Goal: Transaction & Acquisition: Download file/media

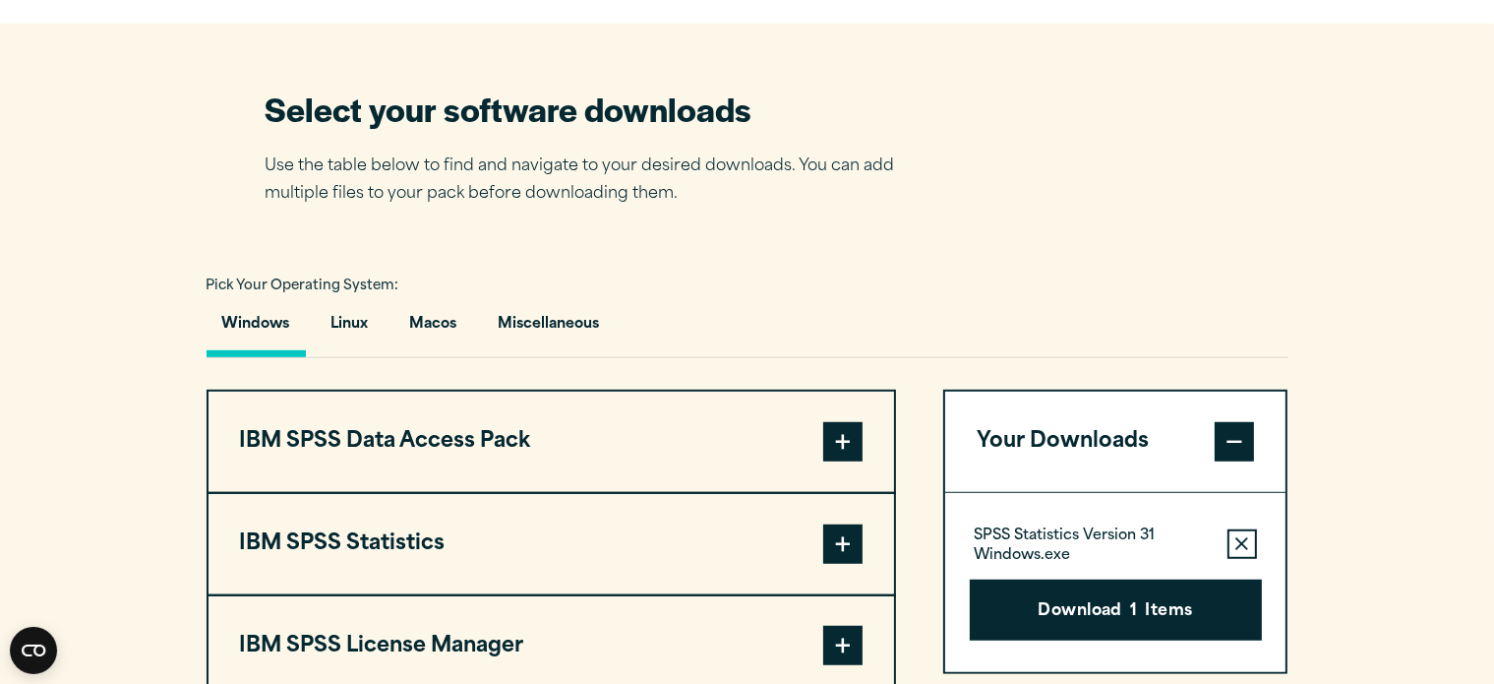
scroll to position [1206, 0]
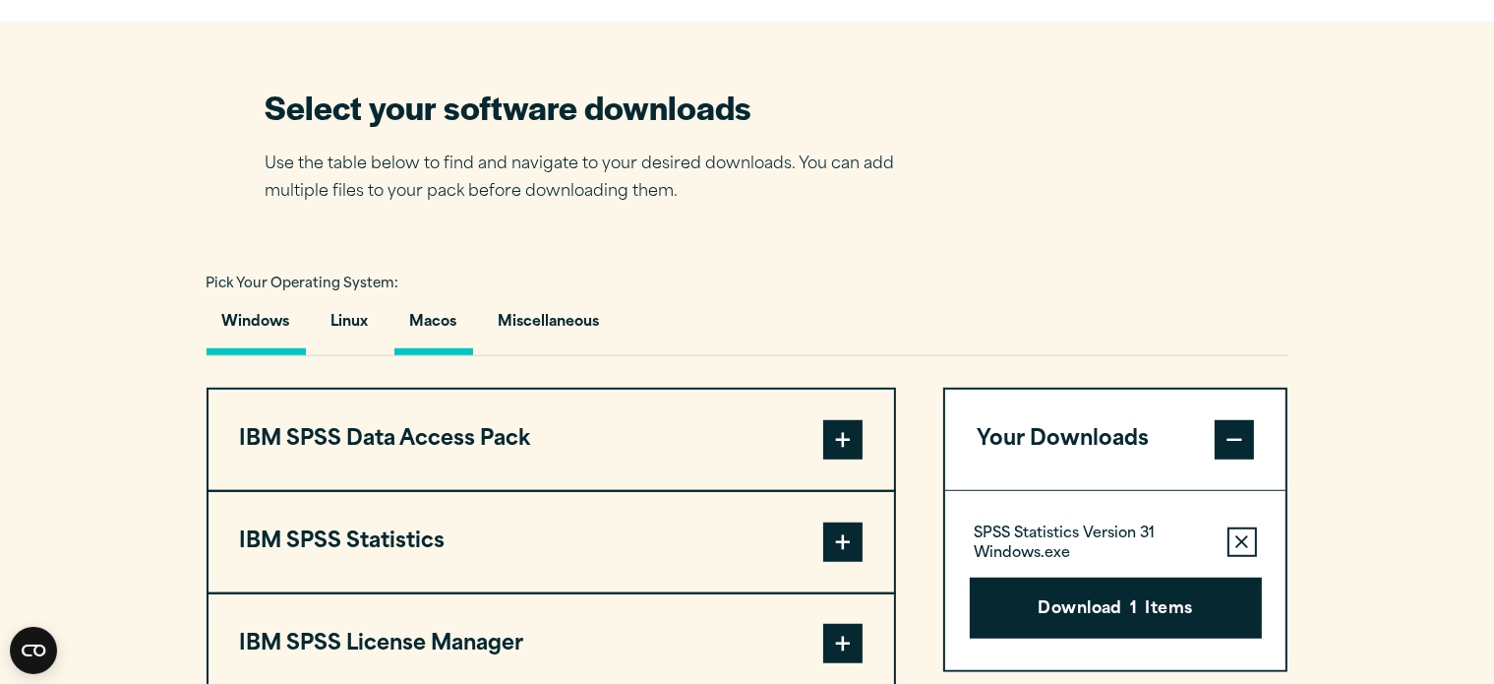
click at [429, 321] on button "Macos" at bounding box center [433, 327] width 79 height 56
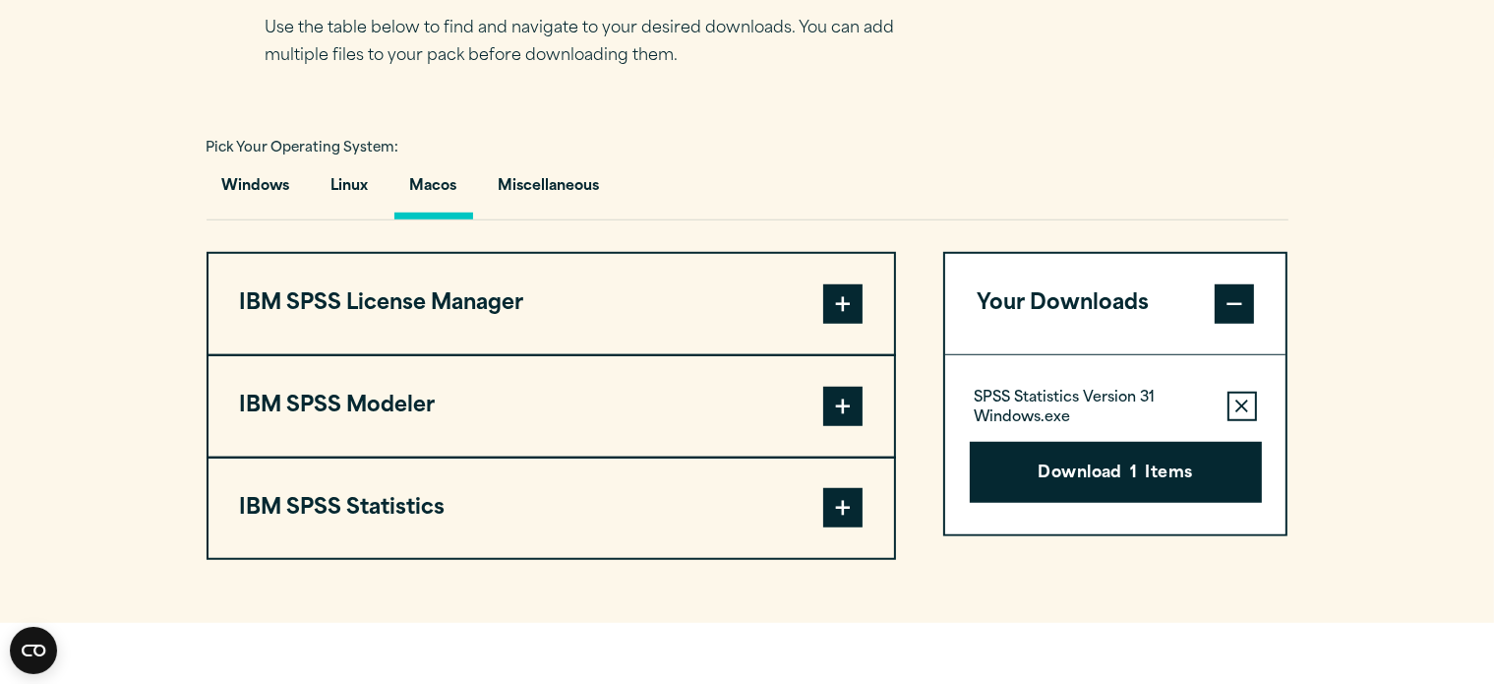
scroll to position [1340, 0]
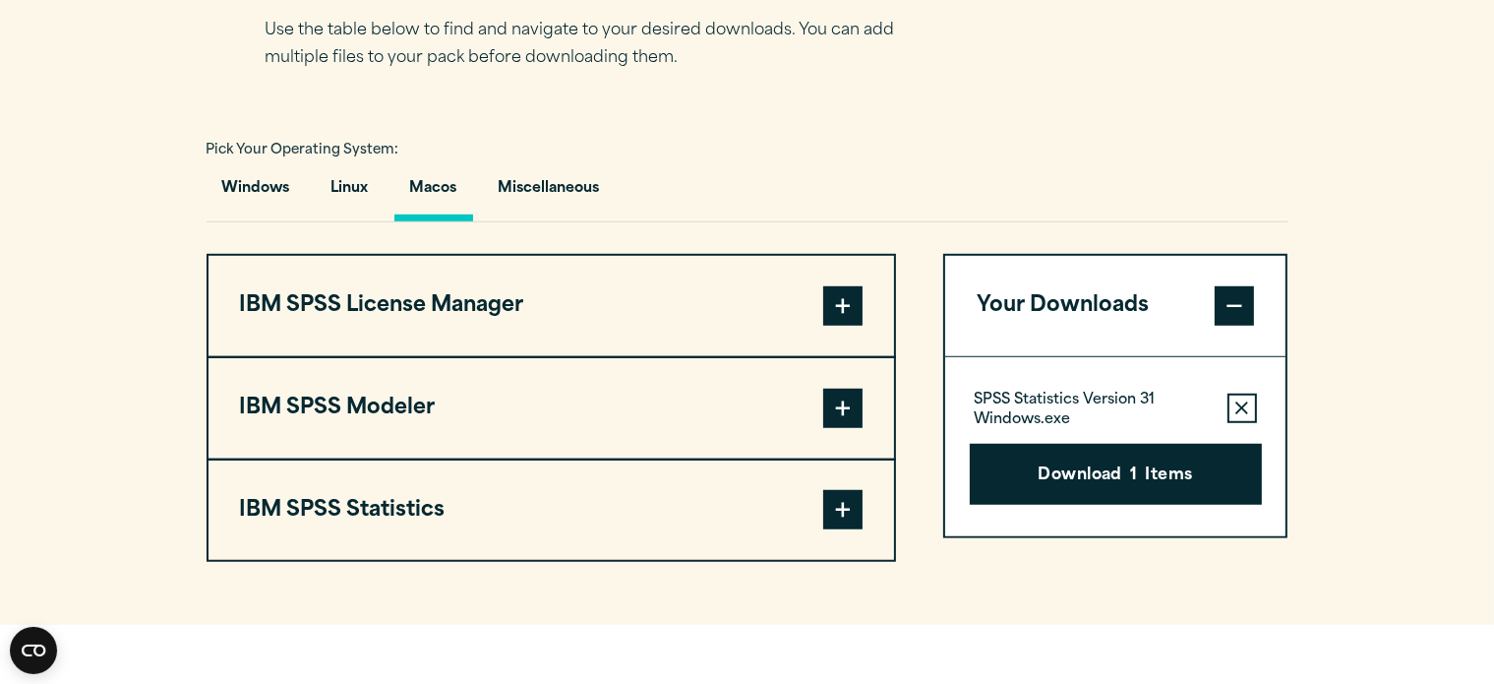
click at [837, 510] on span at bounding box center [842, 509] width 39 height 39
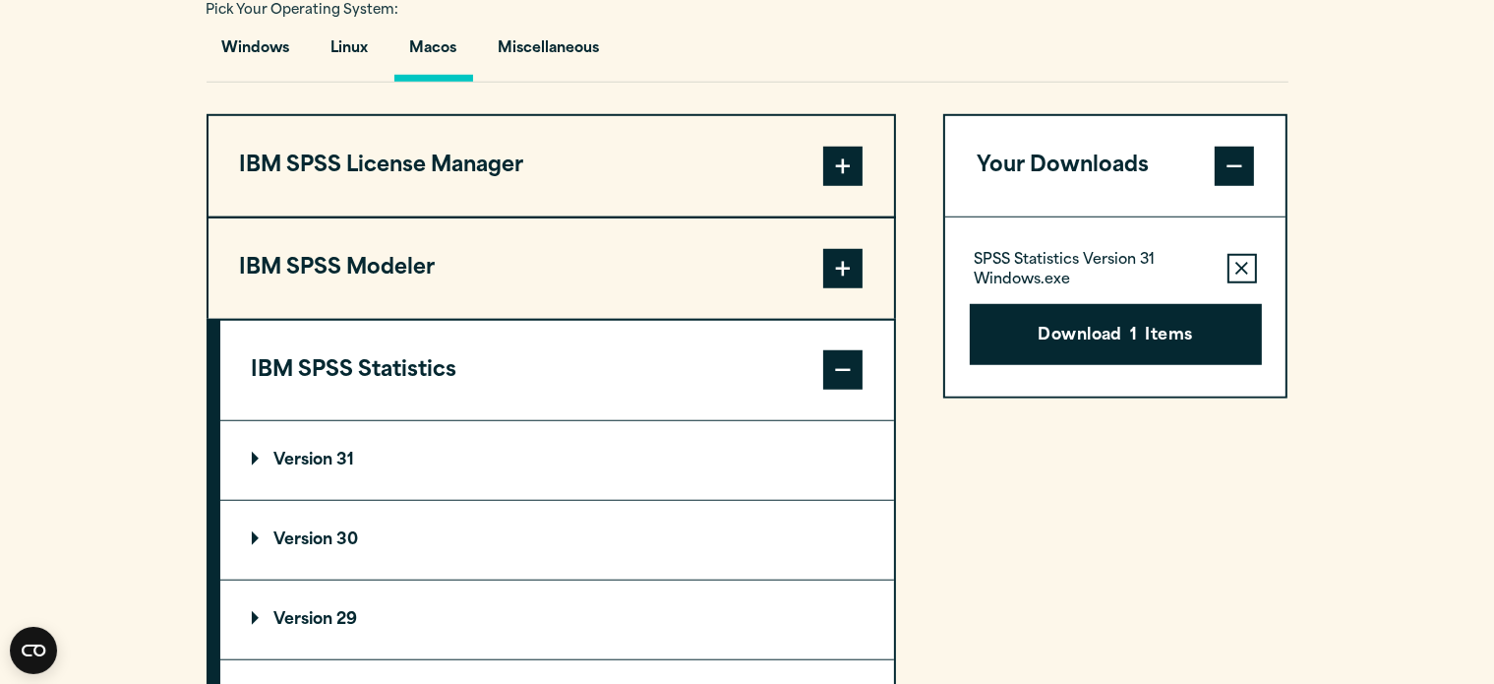
scroll to position [1503, 0]
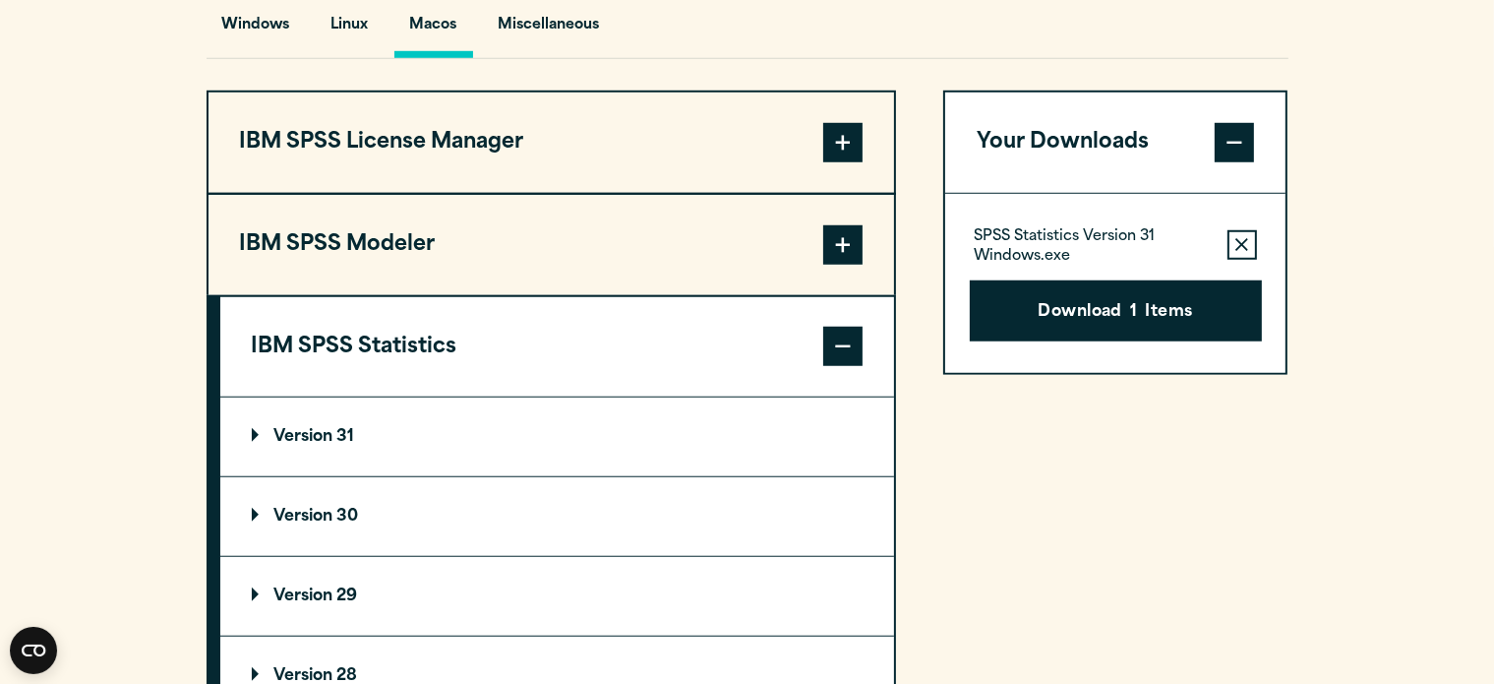
click at [287, 432] on p "Version 31" at bounding box center [303, 437] width 103 height 16
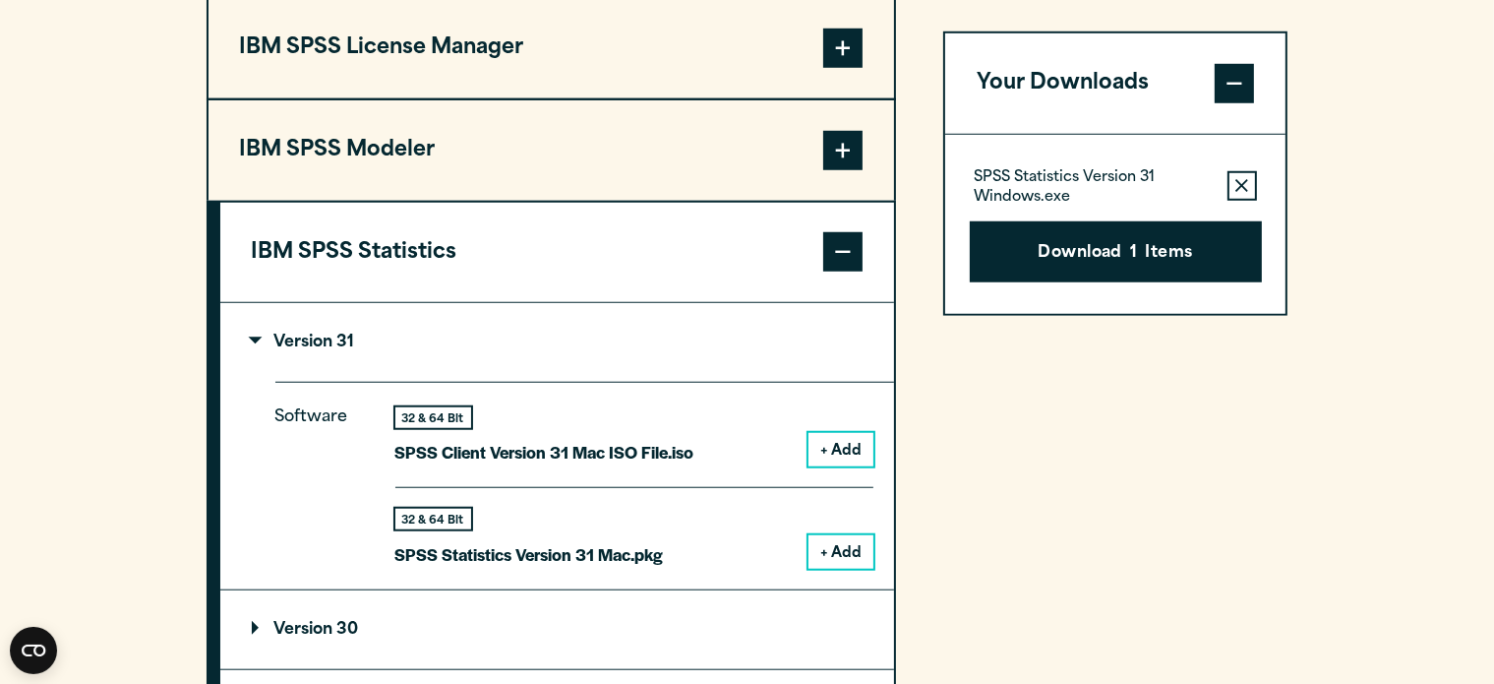
scroll to position [1609, 0]
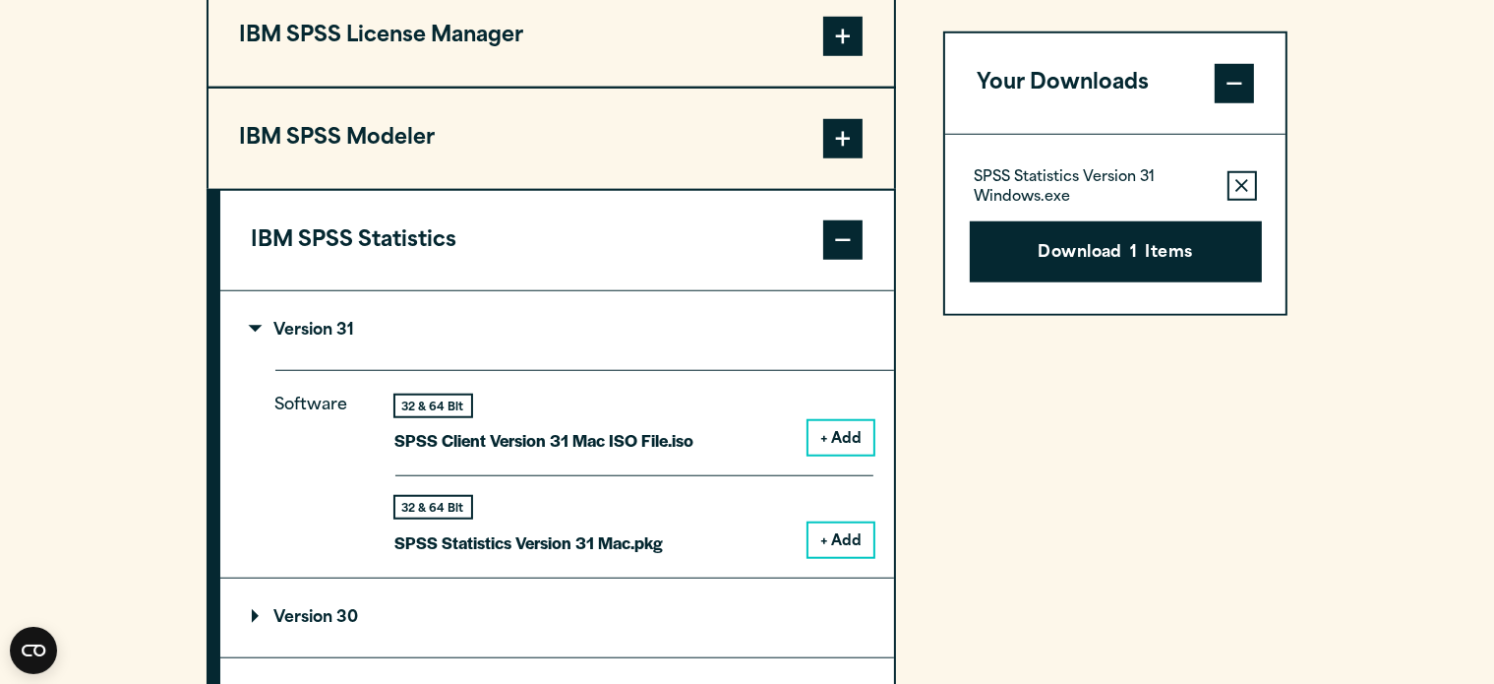
click at [837, 533] on button "+ Add" at bounding box center [840, 539] width 65 height 33
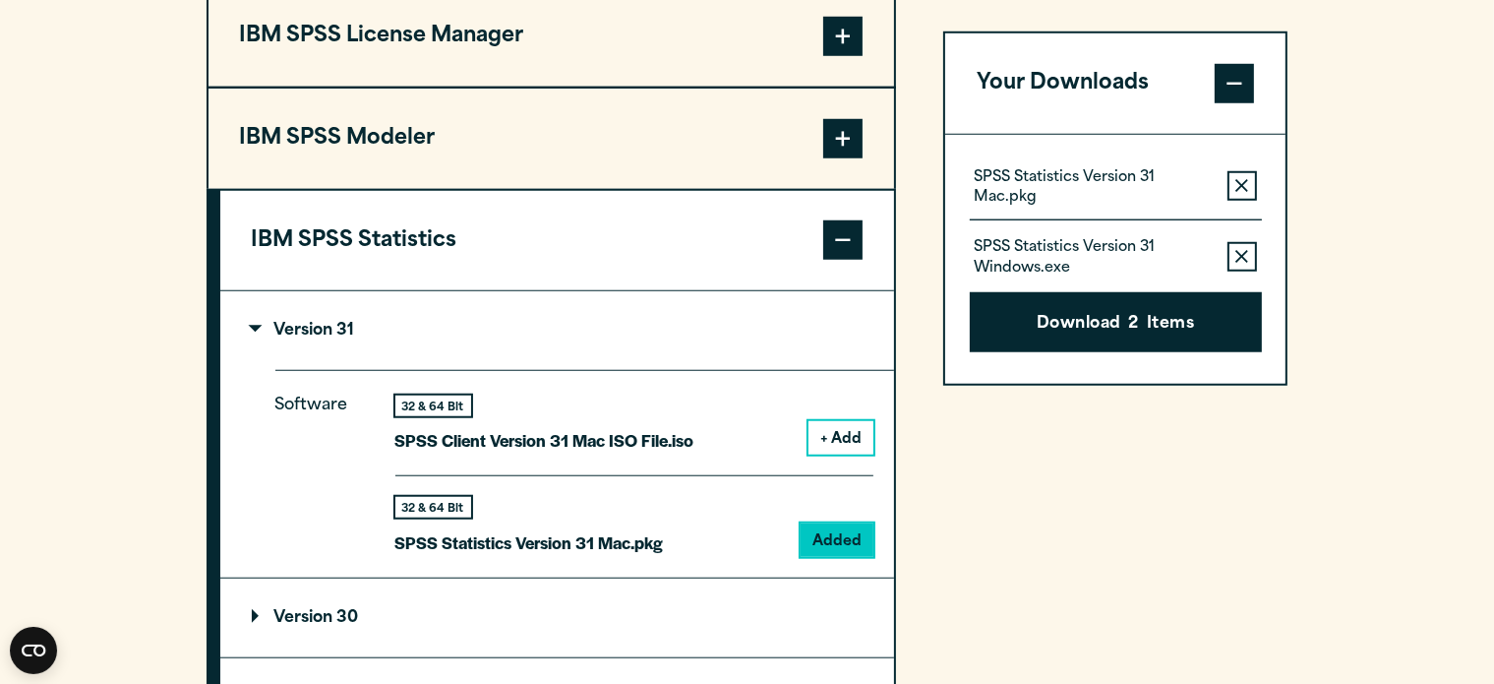
click at [1235, 254] on icon "button" at bounding box center [1241, 257] width 13 height 14
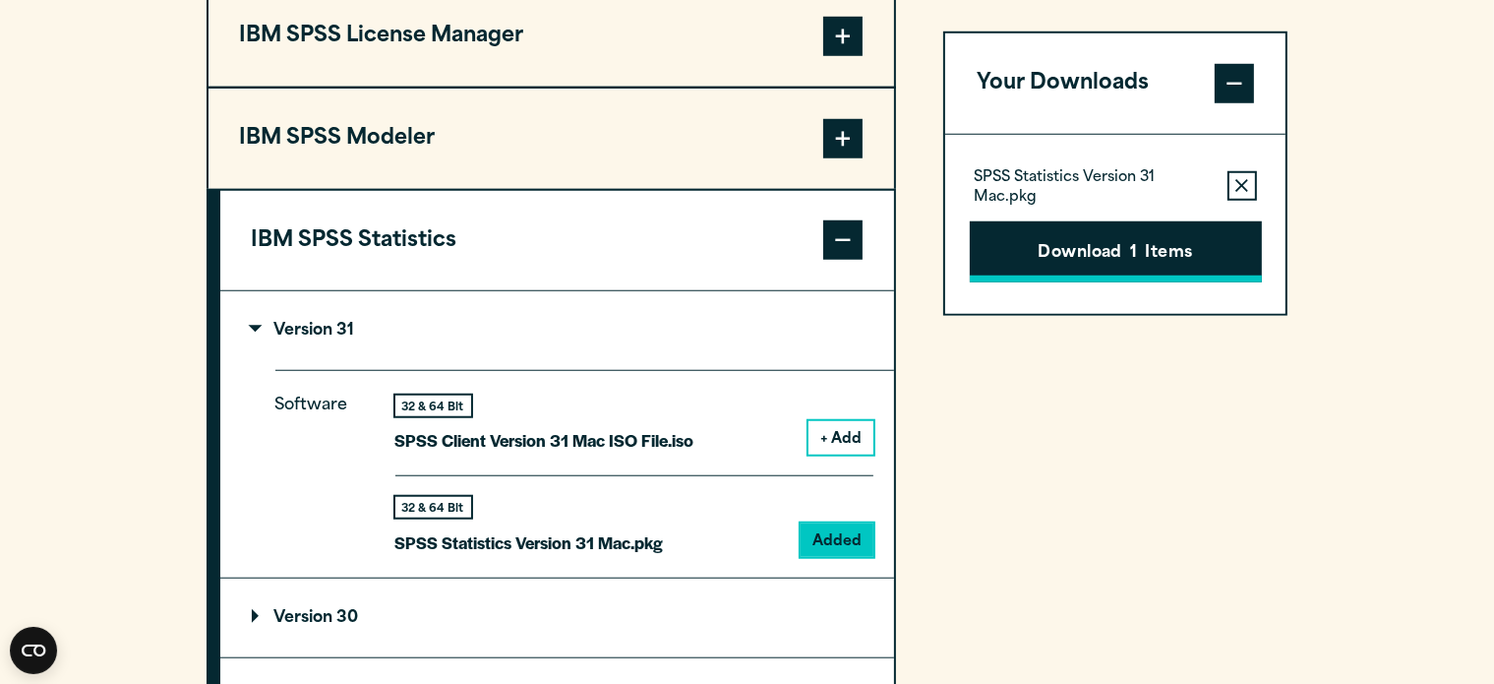
click at [1098, 277] on button "Download 1 Items" at bounding box center [1116, 251] width 292 height 61
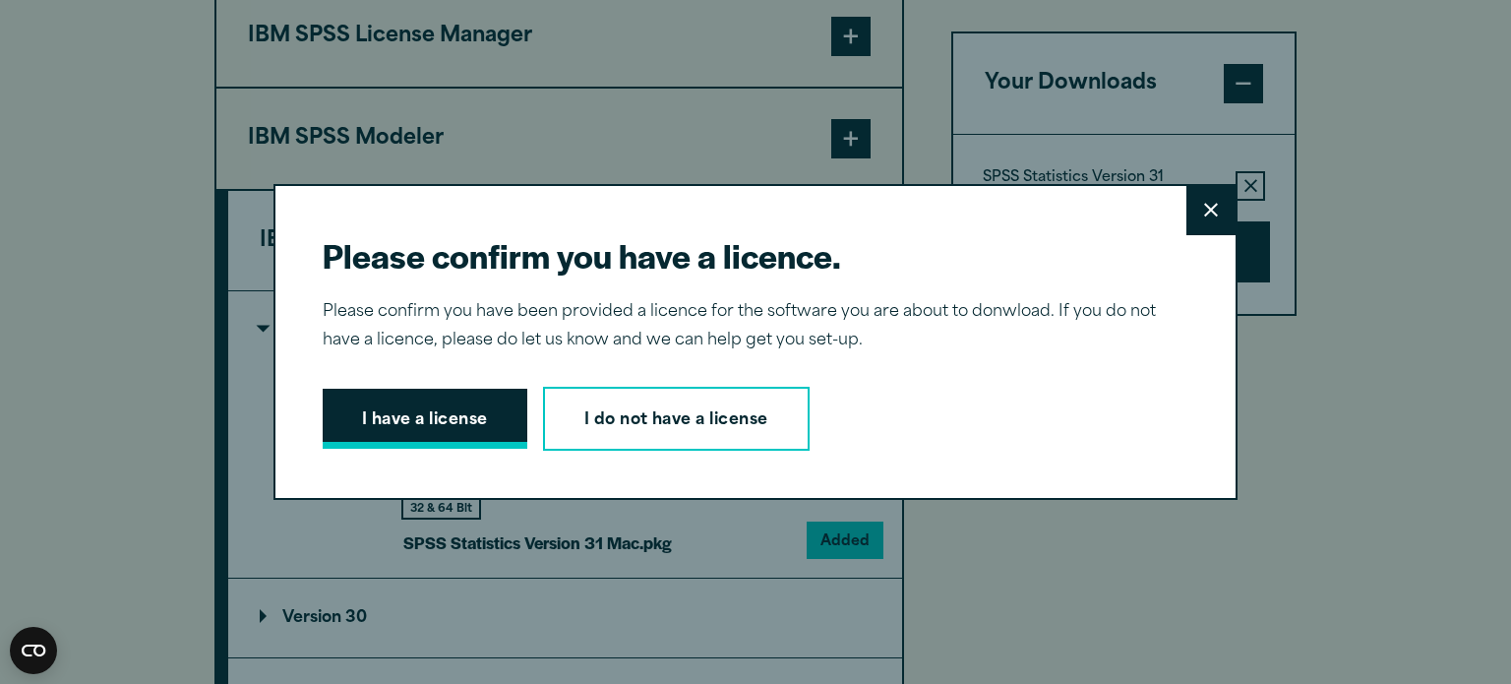
click at [411, 419] on button "I have a license" at bounding box center [425, 419] width 205 height 61
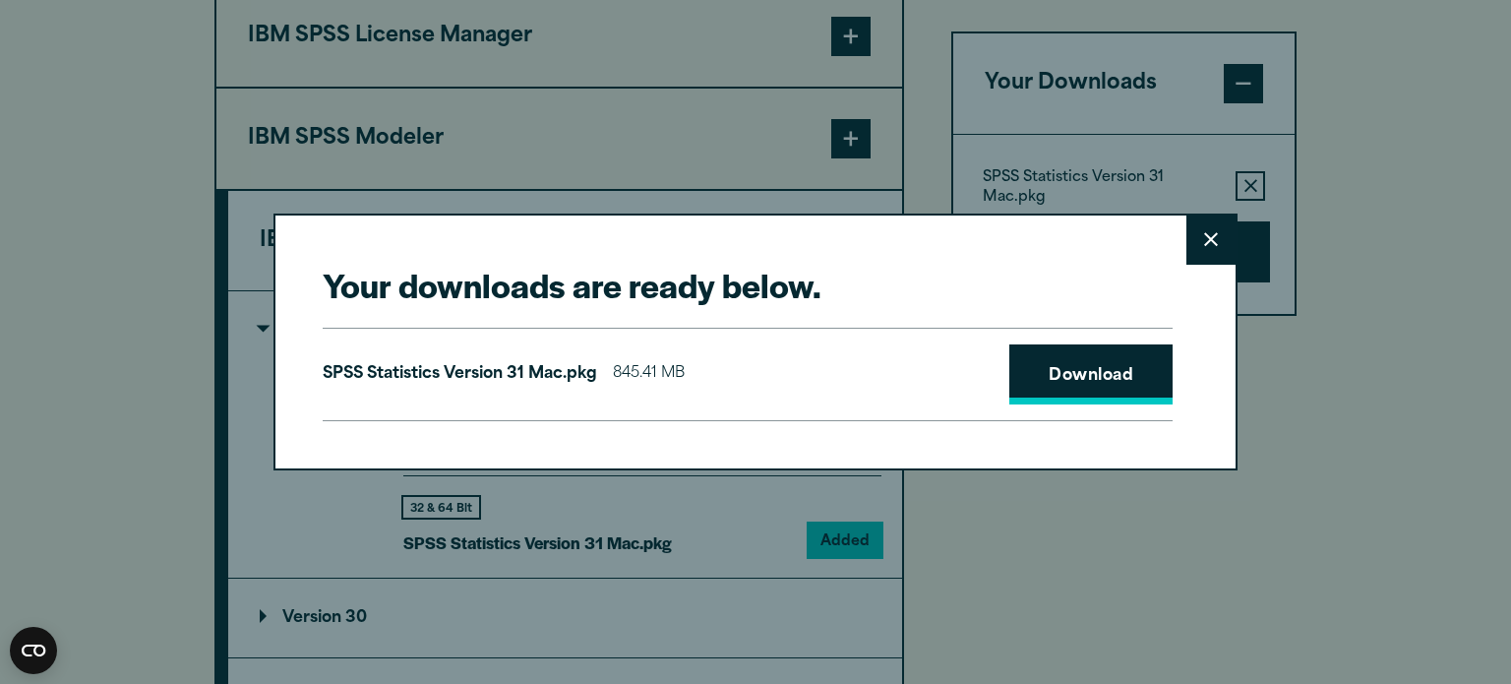
click at [1114, 365] on link "Download" at bounding box center [1090, 374] width 163 height 61
click at [1218, 231] on button "Close" at bounding box center [1210, 239] width 49 height 49
